Goal: Information Seeking & Learning: Learn about a topic

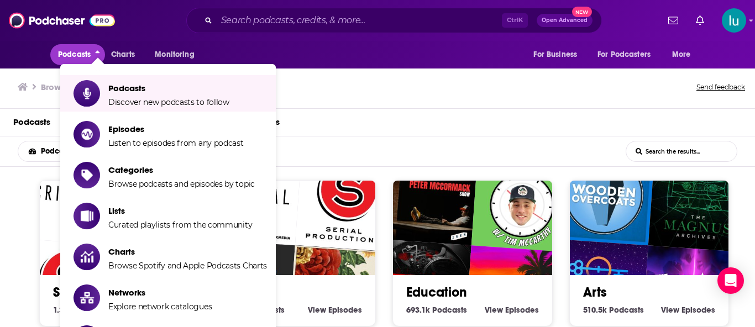
click at [313, 95] on div "Browse Categories Send feedback" at bounding box center [377, 87] width 755 height 43
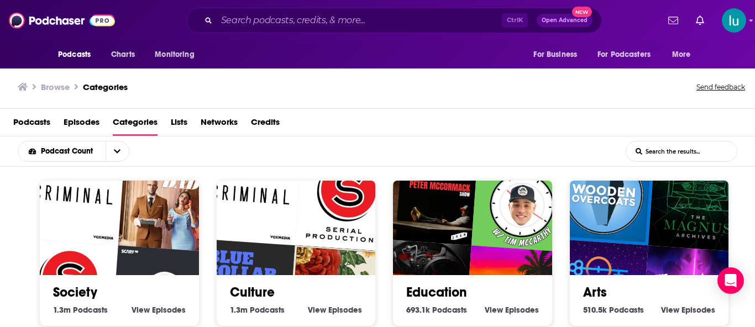
click at [53, 319] on div "Society 1.3m Society Podcasts View Society Episodes" at bounding box center [119, 253] width 160 height 146
click at [50, 321] on div "Society 1.3m Society Podcasts View Society Episodes" at bounding box center [119, 253] width 160 height 146
click at [49, 320] on div "Society 1.3m Society Podcasts View Society Episodes" at bounding box center [119, 253] width 160 height 146
click at [48, 320] on div "Society 1.3m Society Podcasts View Society Episodes" at bounding box center [119, 253] width 160 height 146
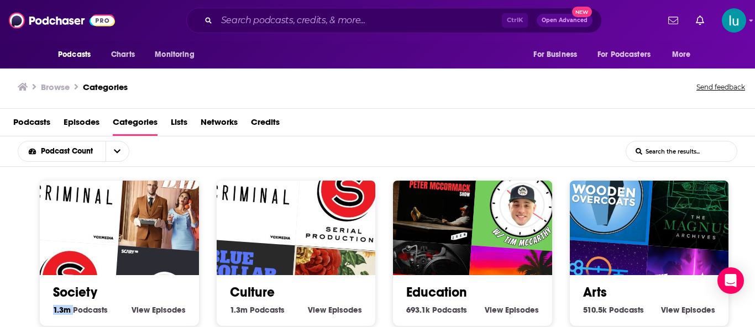
click at [48, 320] on div "Society 1.3m Society Podcasts View Society Episodes" at bounding box center [119, 253] width 160 height 146
click at [49, 319] on div "Society 1.3m Society Podcasts View Society Episodes" at bounding box center [119, 253] width 160 height 146
click at [50, 318] on div "Society 1.3m Society Podcasts View Society Episodes" at bounding box center [119, 253] width 160 height 146
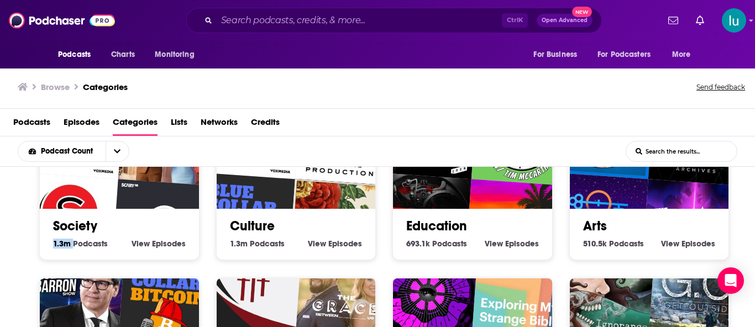
scroll to position [88, 0]
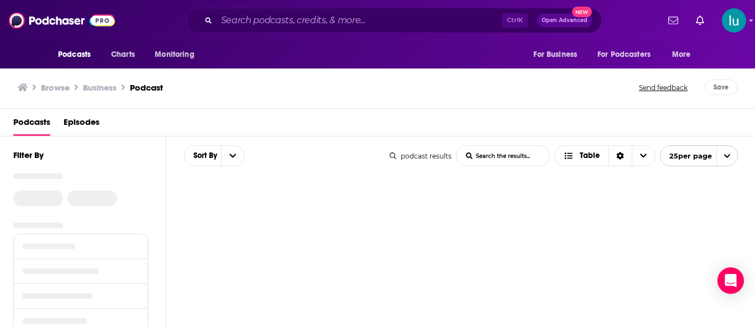
scroll to position [79, 0]
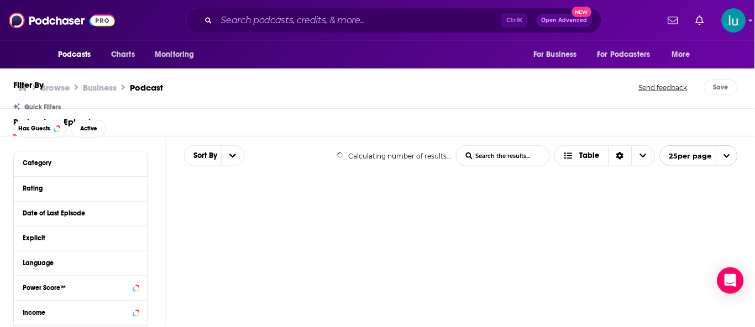
click at [80, 58] on span "Podcasts" at bounding box center [74, 54] width 33 height 15
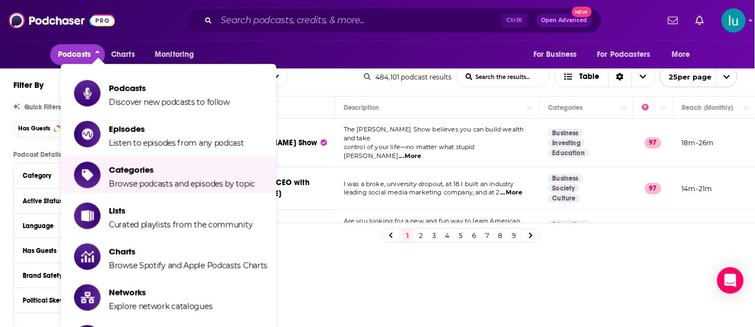
click at [317, 88] on div "Power Score List Search Input Search the results... Table 484,101 podcast resul…" at bounding box center [460, 76] width 589 height 39
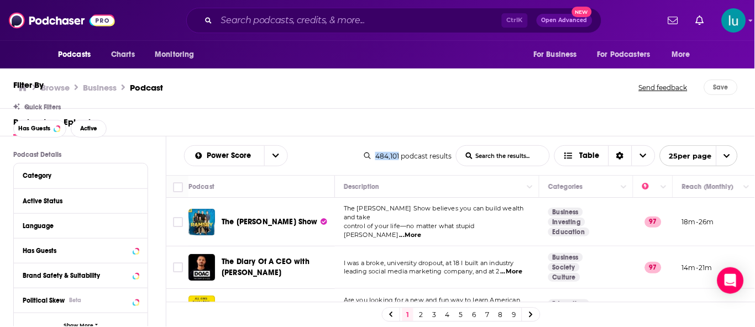
click at [316, 136] on div "Power Score List Search Input Search the results... Table 484,101 podcast resul…" at bounding box center [460, 155] width 589 height 39
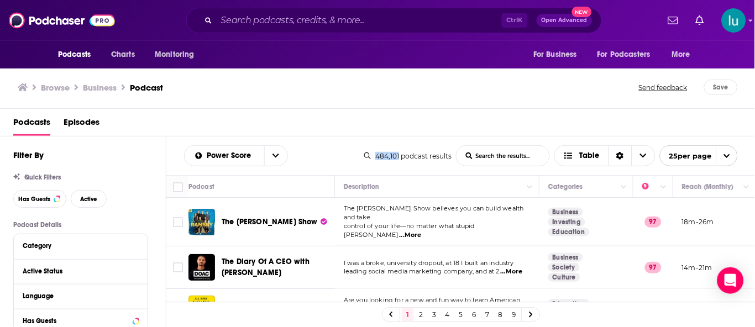
scroll to position [0, 0]
click at [82, 61] on span "Podcasts" at bounding box center [74, 54] width 33 height 15
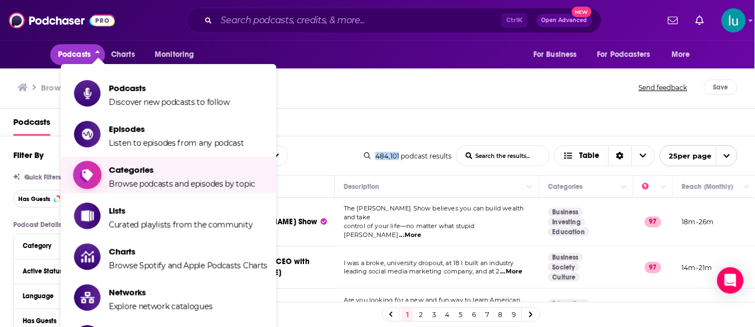
click at [148, 170] on span "Categories" at bounding box center [182, 170] width 146 height 10
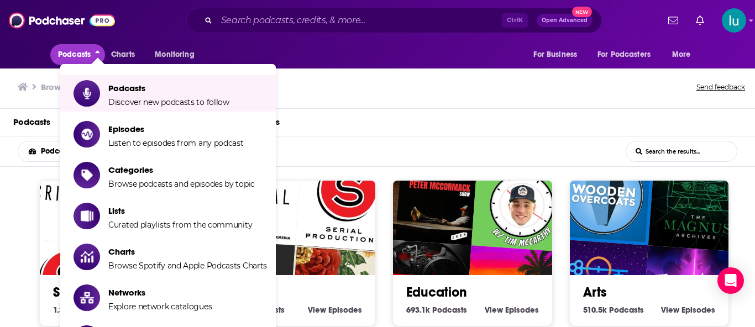
click at [360, 120] on div "Podcasts Episodes Categories Lists Networks Credits" at bounding box center [379, 124] width 733 height 23
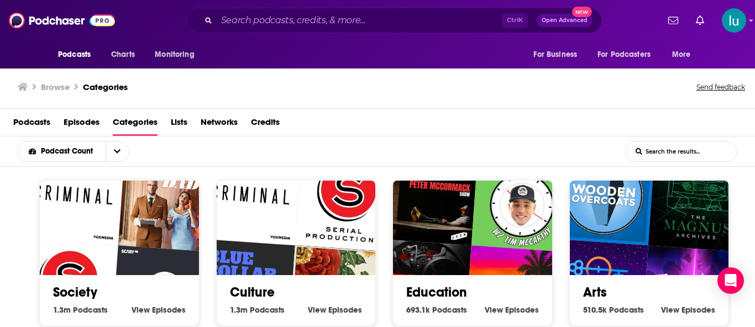
click at [49, 318] on div "Society 1.3m Society Podcasts View Society Episodes" at bounding box center [119, 253] width 160 height 146
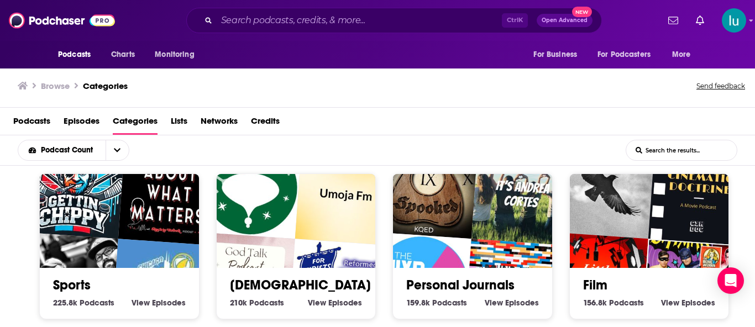
scroll to position [81, 0]
click at [49, 233] on div "Sports 225.8k Sports Podcasts View Sports Episodes" at bounding box center [119, 246] width 160 height 146
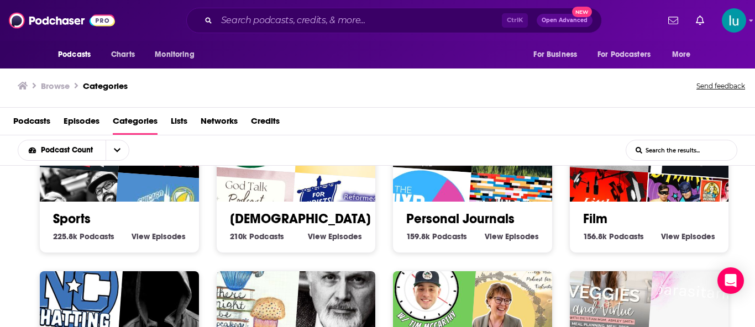
scroll to position [585, 0]
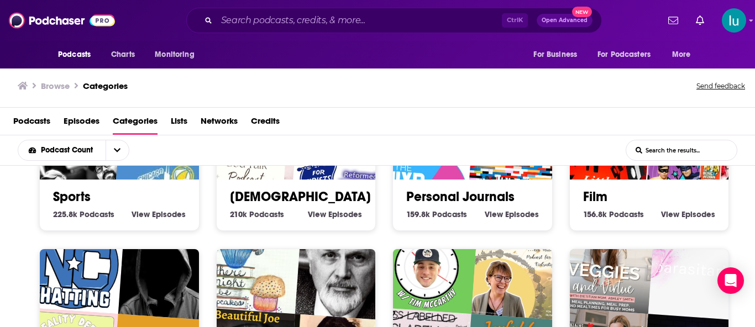
click at [274, 221] on img "There Might Be Cupcakes Podcast" at bounding box center [250, 263] width 102 height 102
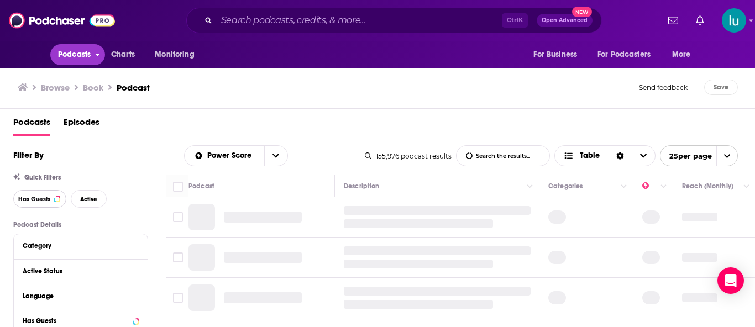
click at [36, 198] on span "Has Guests" at bounding box center [34, 199] width 32 height 6
click at [35, 199] on span "Has Guests" at bounding box center [34, 199] width 32 height 6
click at [92, 199] on span "Active" at bounding box center [88, 199] width 17 height 6
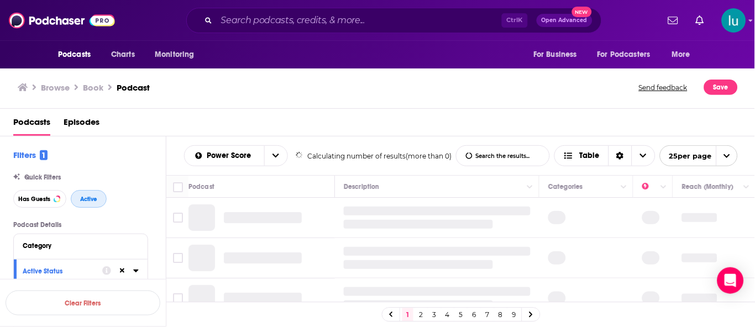
click at [88, 196] on span "Active" at bounding box center [88, 199] width 17 height 6
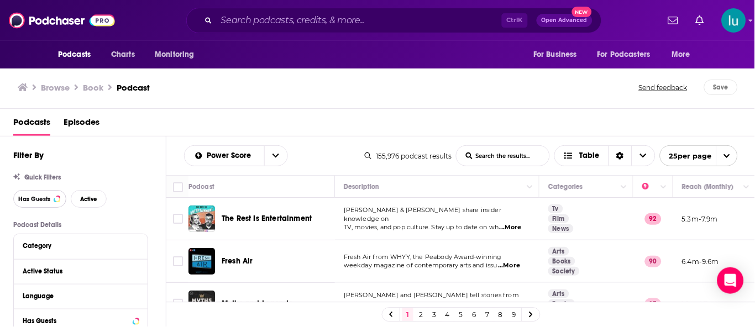
click at [43, 203] on button "Has Guests" at bounding box center [39, 199] width 53 height 18
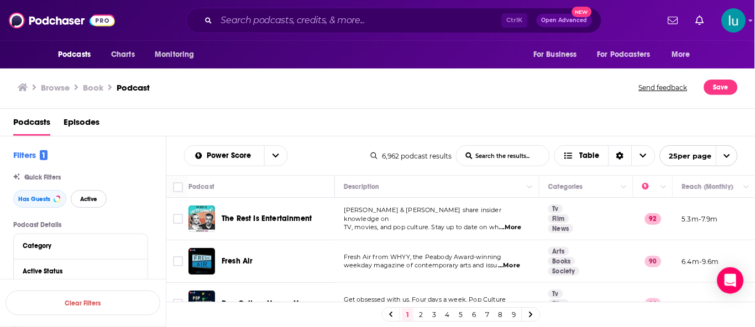
click at [92, 198] on span "Active" at bounding box center [88, 199] width 17 height 6
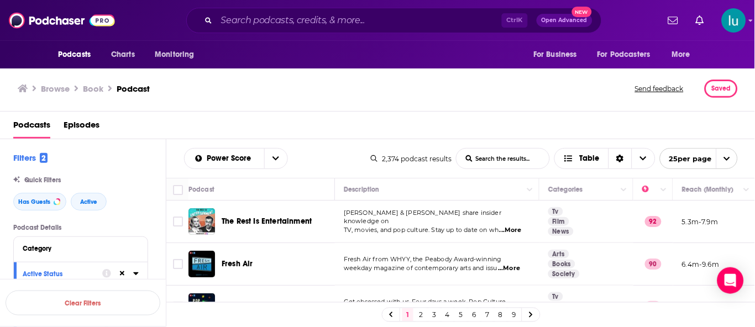
click at [517, 227] on span "...More" at bounding box center [510, 230] width 22 height 9
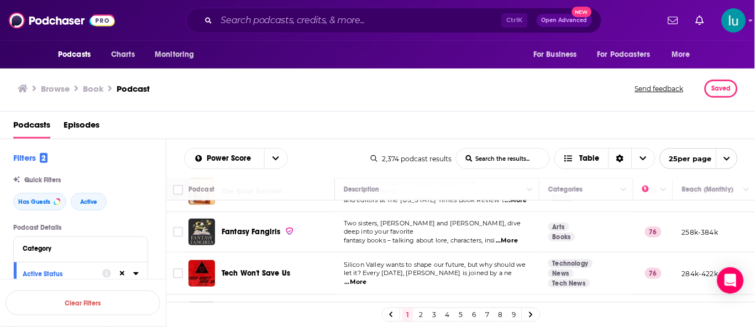
scroll to position [221, 0]
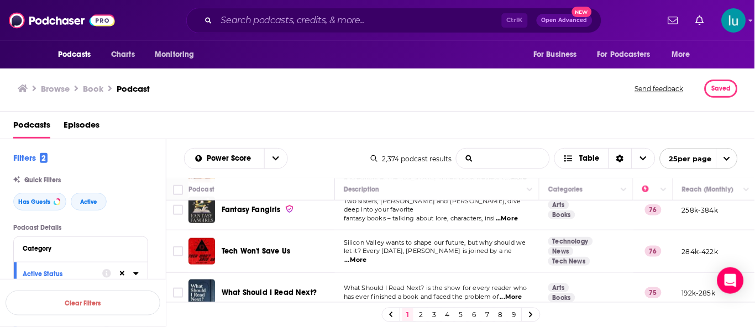
click at [496, 156] on input "List Search Input" at bounding box center [502, 159] width 93 height 20
click at [489, 159] on input """ at bounding box center [502, 159] width 93 height 20
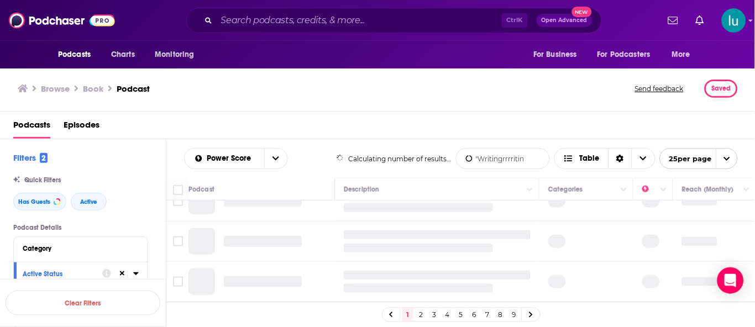
type input ""Writingrrrriting"
